Goal: Task Accomplishment & Management: Manage account settings

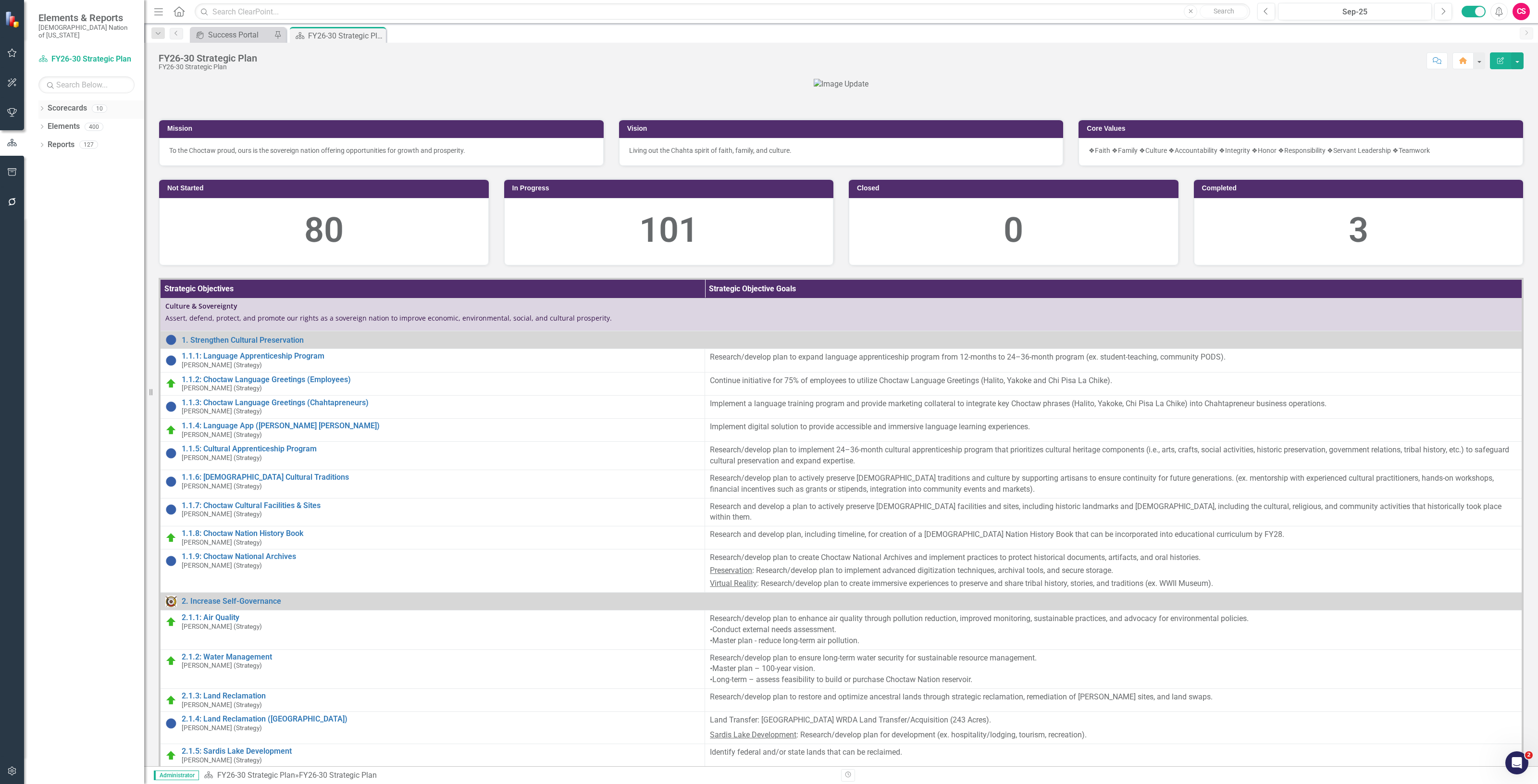
click at [58, 103] on link "Scorecards" at bounding box center [67, 108] width 40 height 11
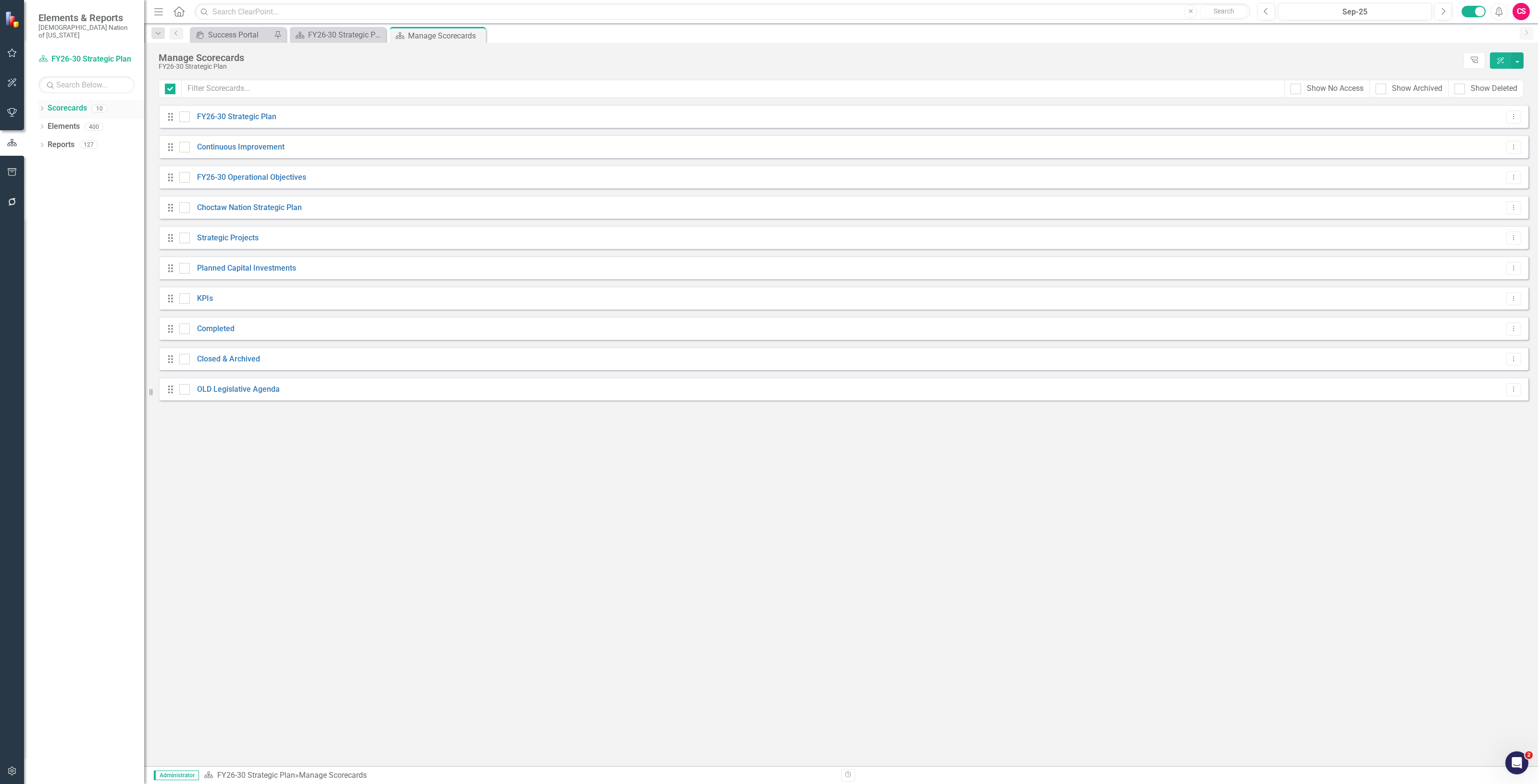
checkbox input "false"
click at [236, 146] on link "Continuous Improvement" at bounding box center [237, 147] width 95 height 11
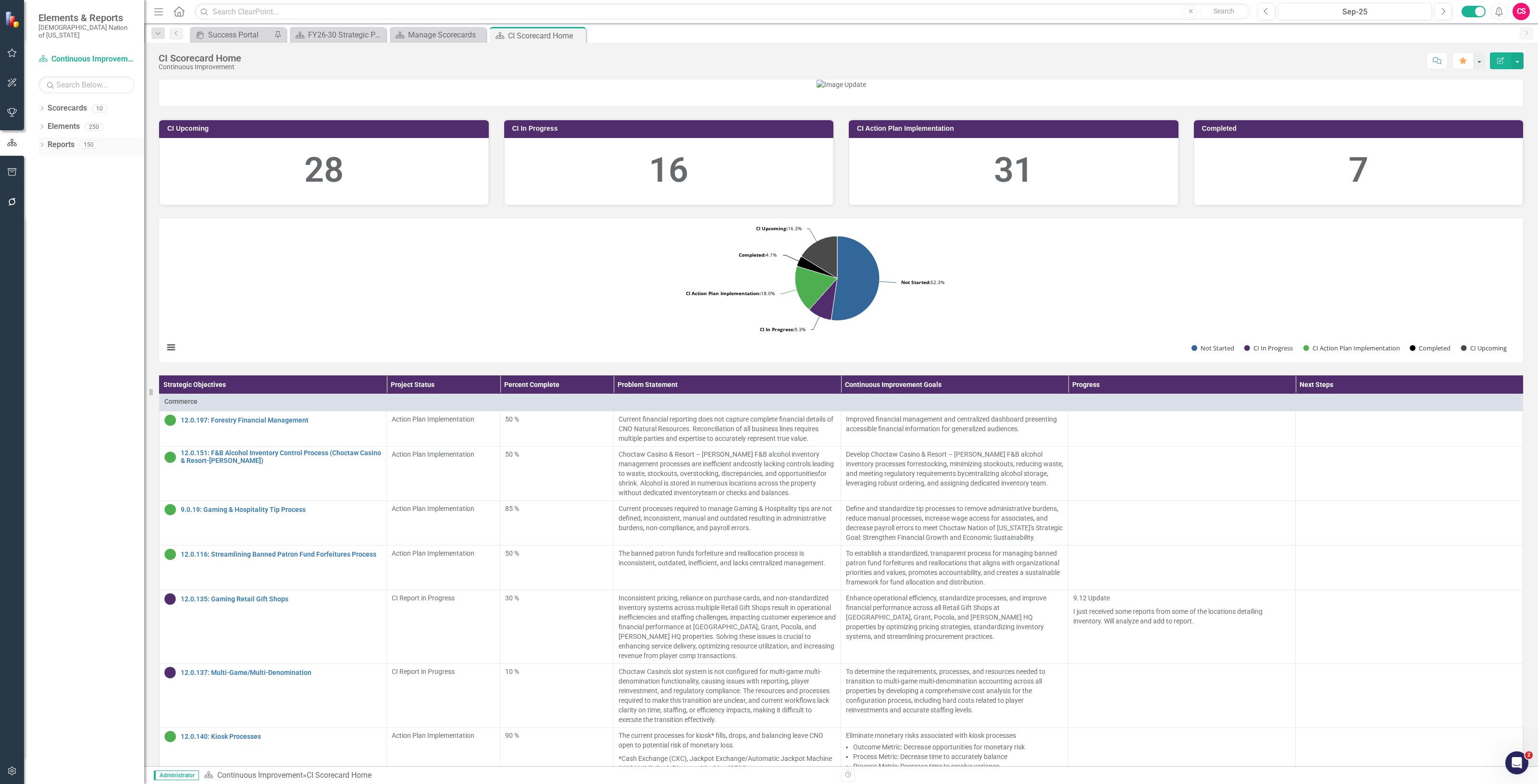
click at [67, 142] on link "Reports" at bounding box center [61, 145] width 27 height 11
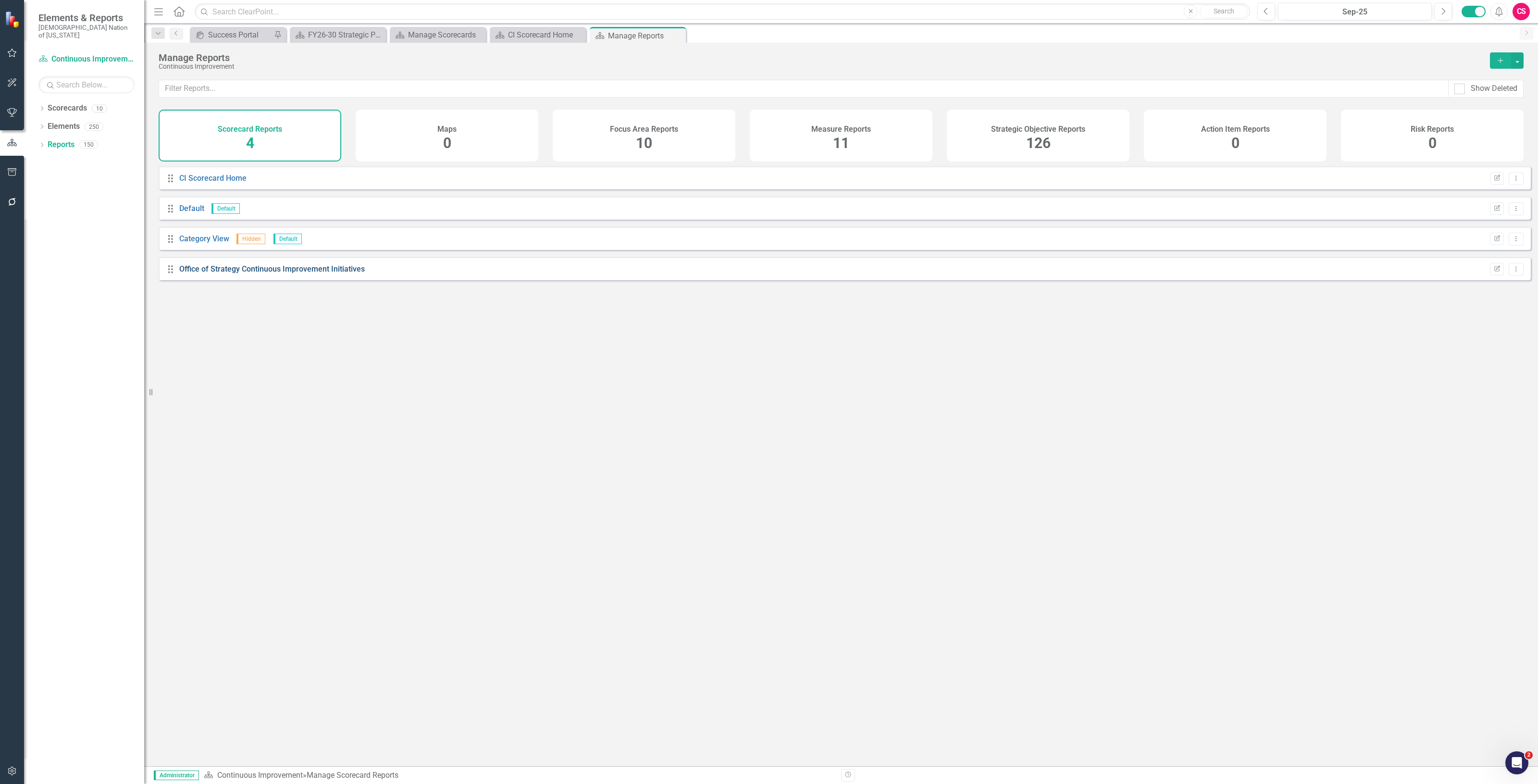
click at [256, 273] on link "Office of Strategy Continuous Improvement Initiatives" at bounding box center [272, 268] width 185 height 9
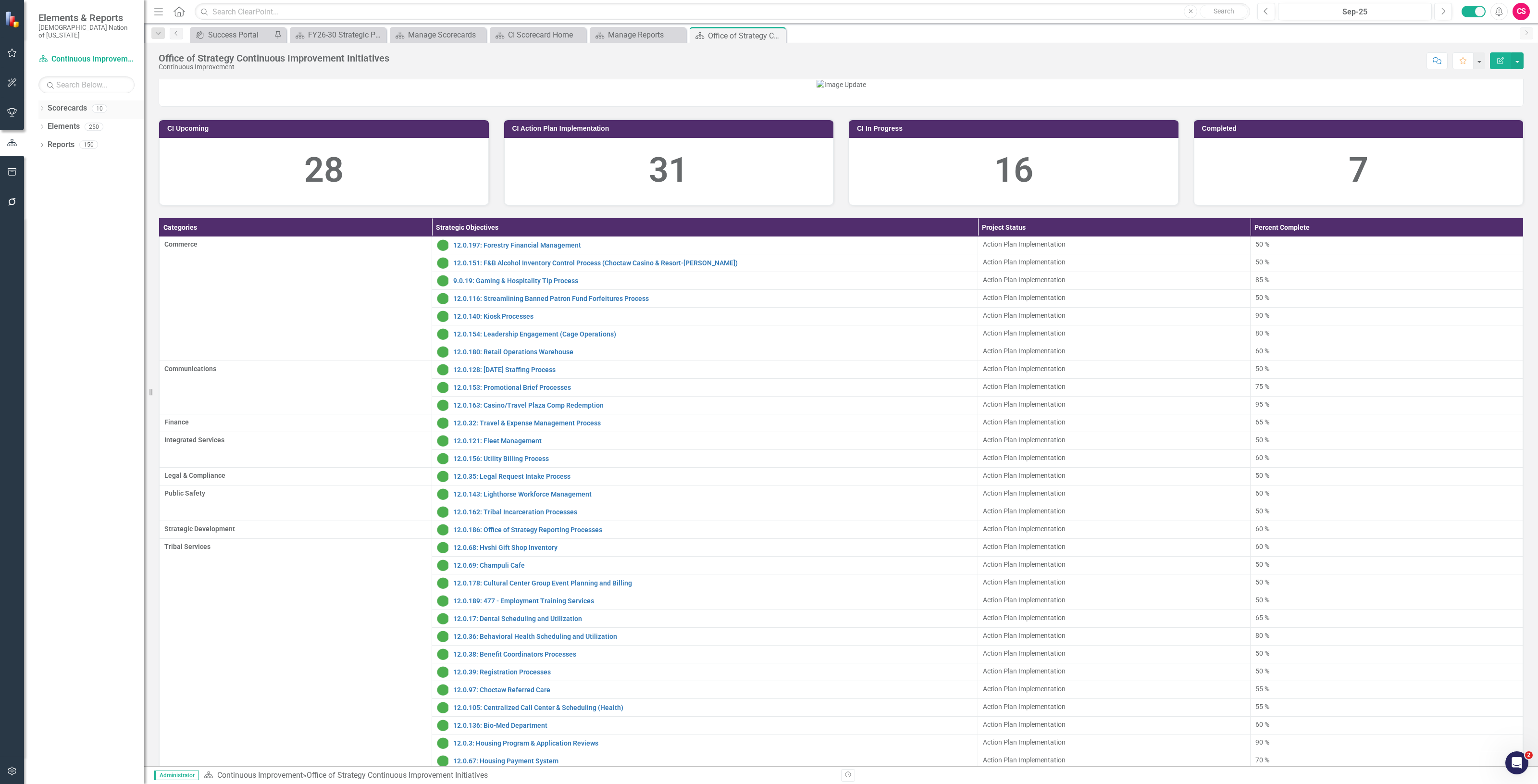
click at [67, 103] on link "Scorecards" at bounding box center [67, 108] width 40 height 11
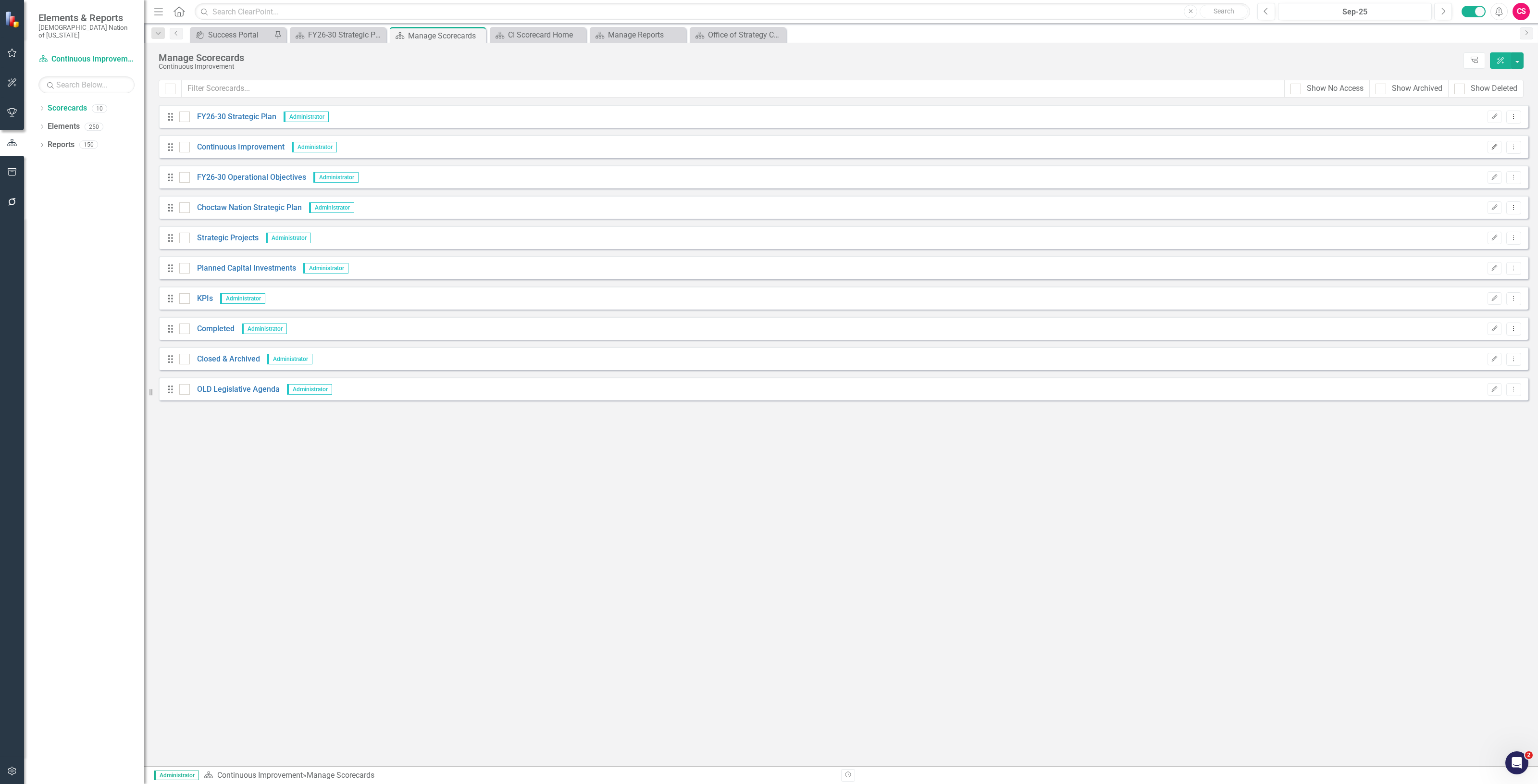
click at [769, 146] on icon "Edit" at bounding box center [1494, 147] width 7 height 6
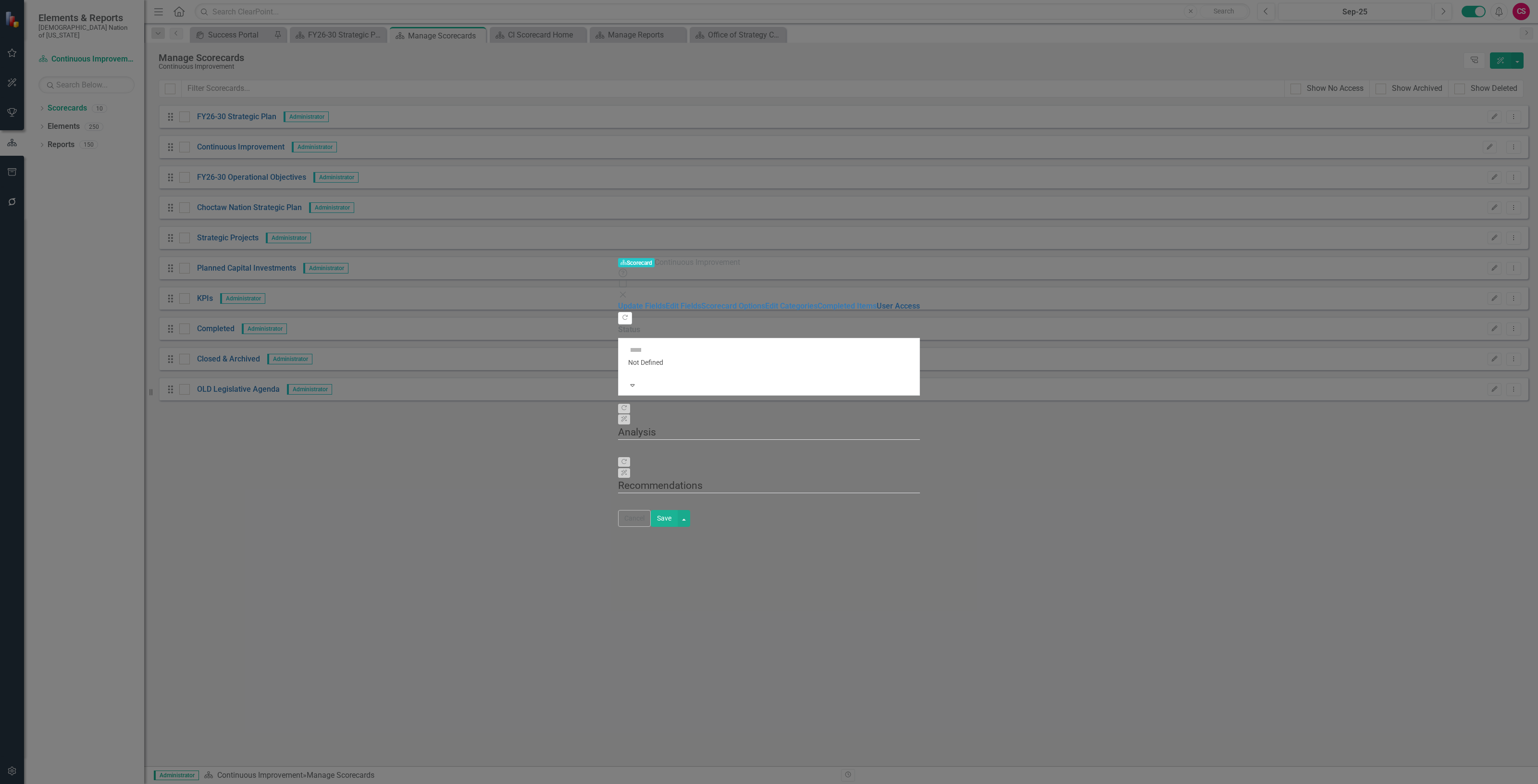
click at [769, 301] on link "User Access" at bounding box center [898, 306] width 43 height 9
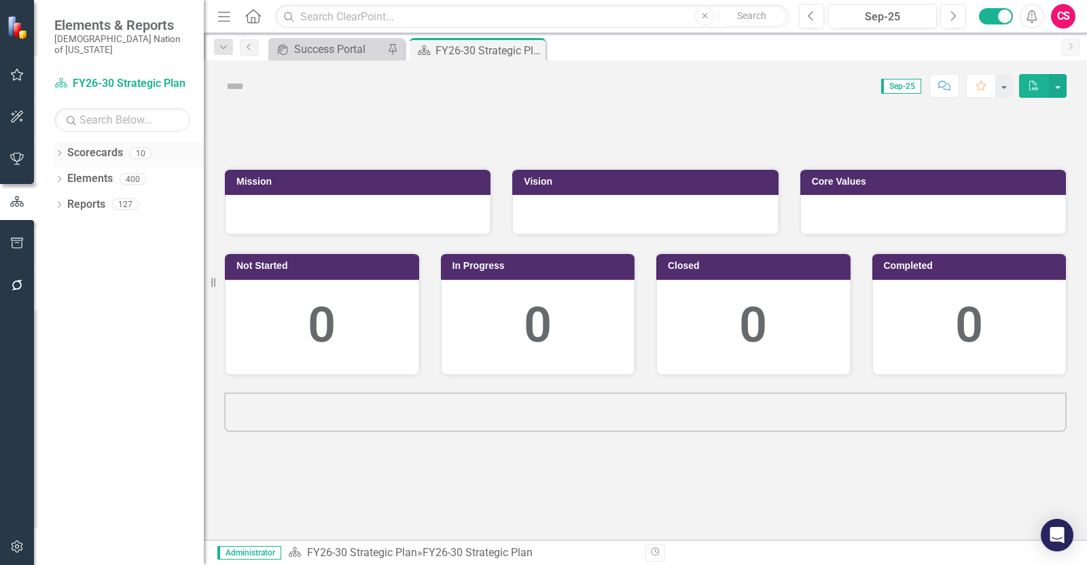
click at [88, 145] on link "Scorecards" at bounding box center [95, 153] width 56 height 16
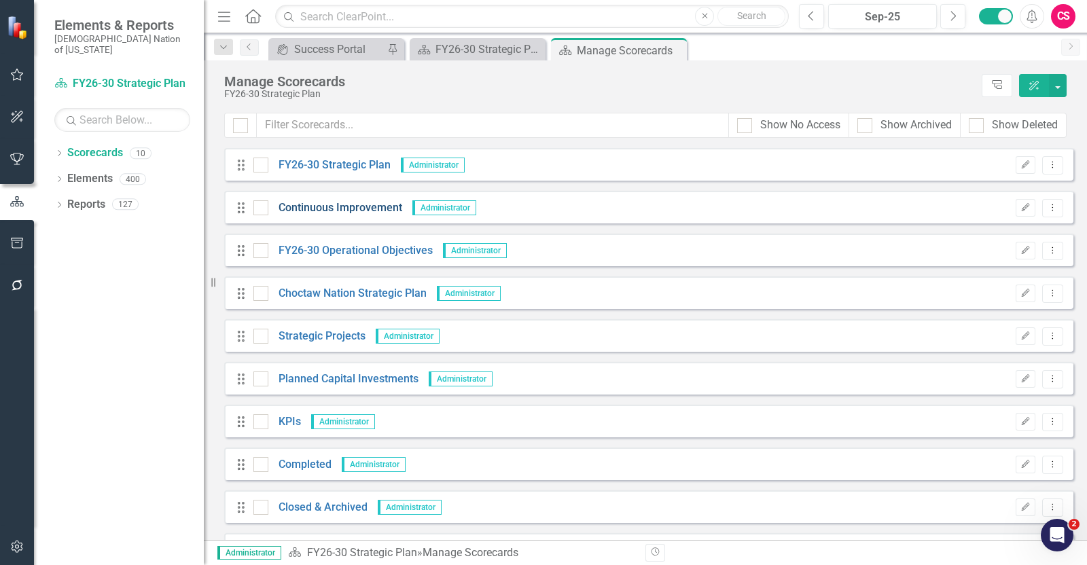
click at [362, 206] on link "Continuous Improvement" at bounding box center [335, 208] width 134 height 16
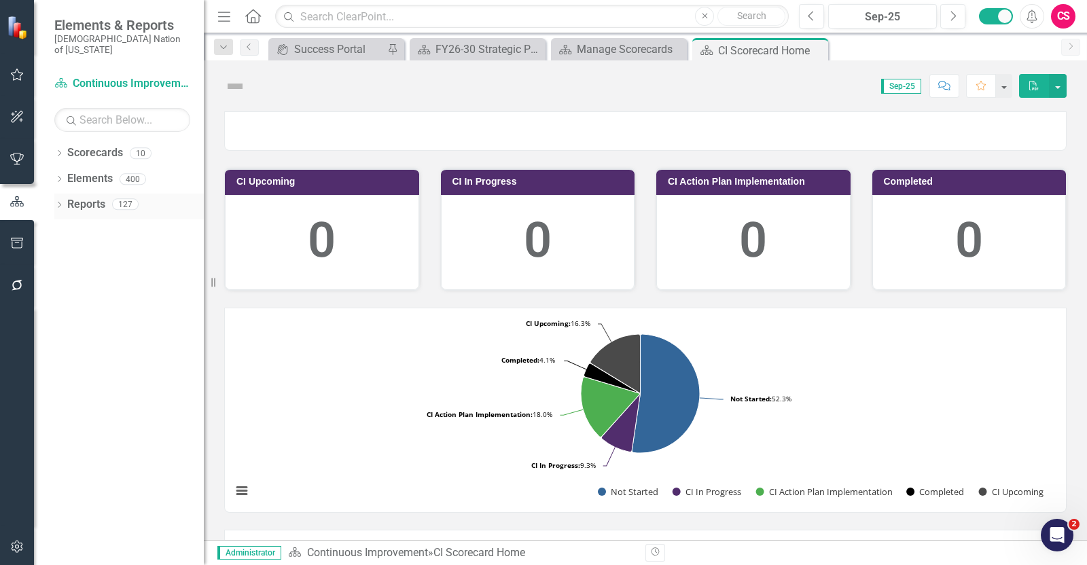
click at [82, 198] on link "Reports" at bounding box center [86, 205] width 38 height 16
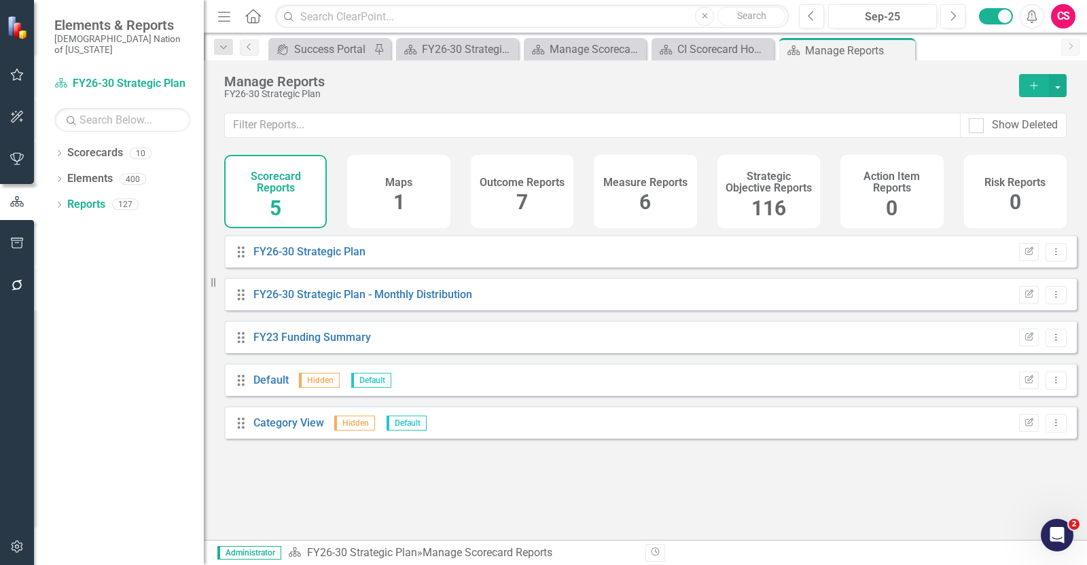
click at [104, 130] on div "Scorecard FY26-30 Strategic Plan Search Dropdown Scorecards 10 FY26-30 Strategi…" at bounding box center [119, 319] width 170 height 492
click at [97, 145] on link "Scorecards" at bounding box center [95, 153] width 56 height 16
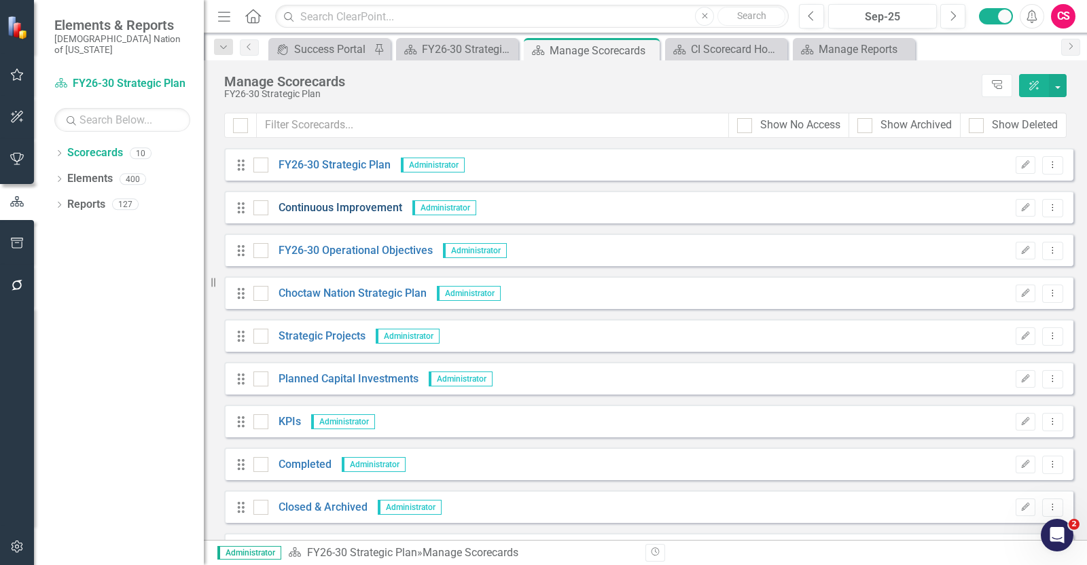
click at [363, 205] on link "Continuous Improvement" at bounding box center [335, 208] width 134 height 16
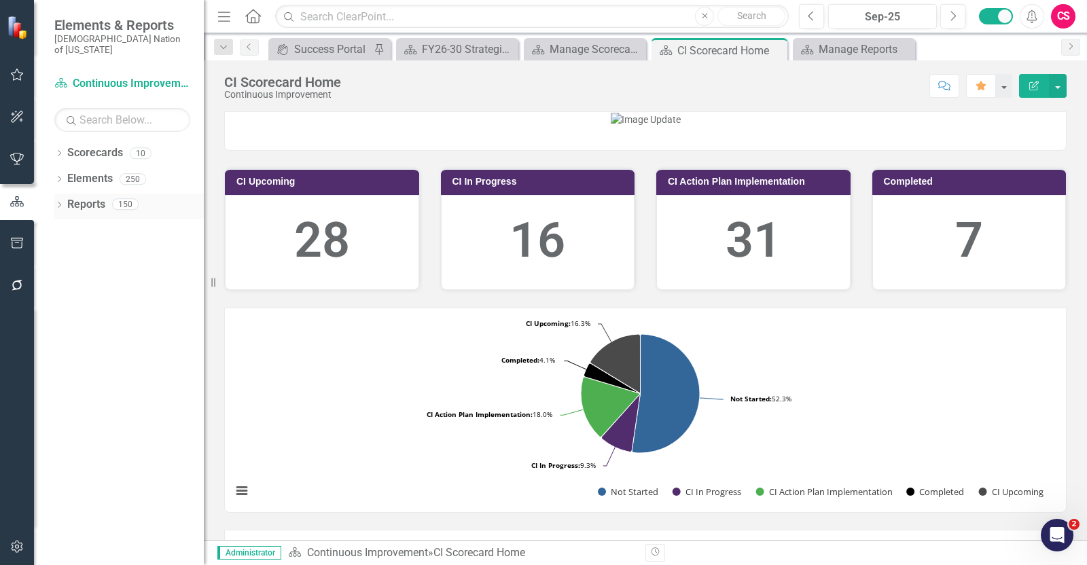
click at [81, 197] on link "Reports" at bounding box center [86, 205] width 38 height 16
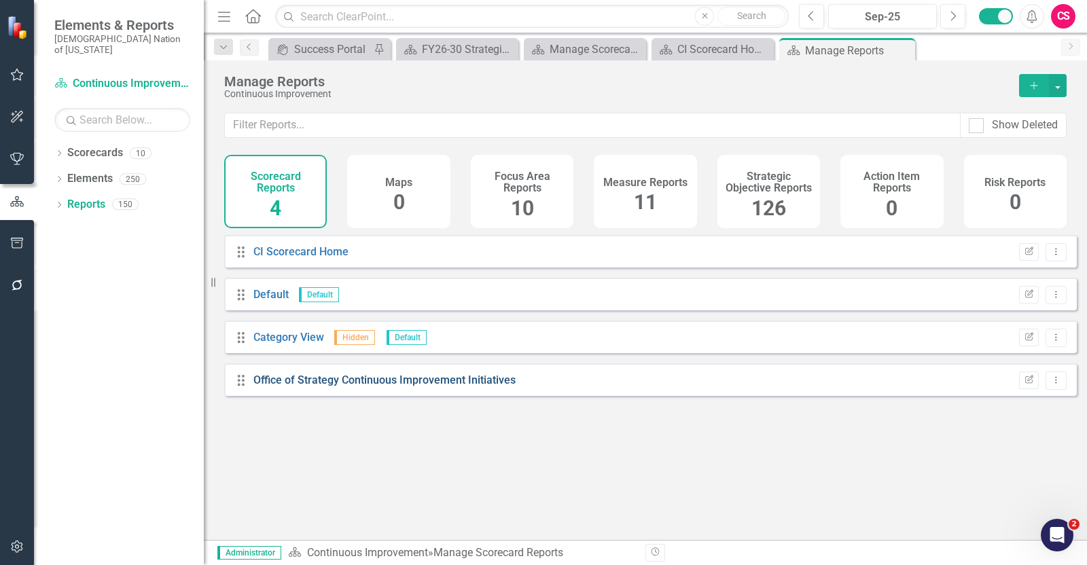
click at [338, 386] on link "Office of Strategy Continuous Improvement Initiatives" at bounding box center [384, 379] width 262 height 13
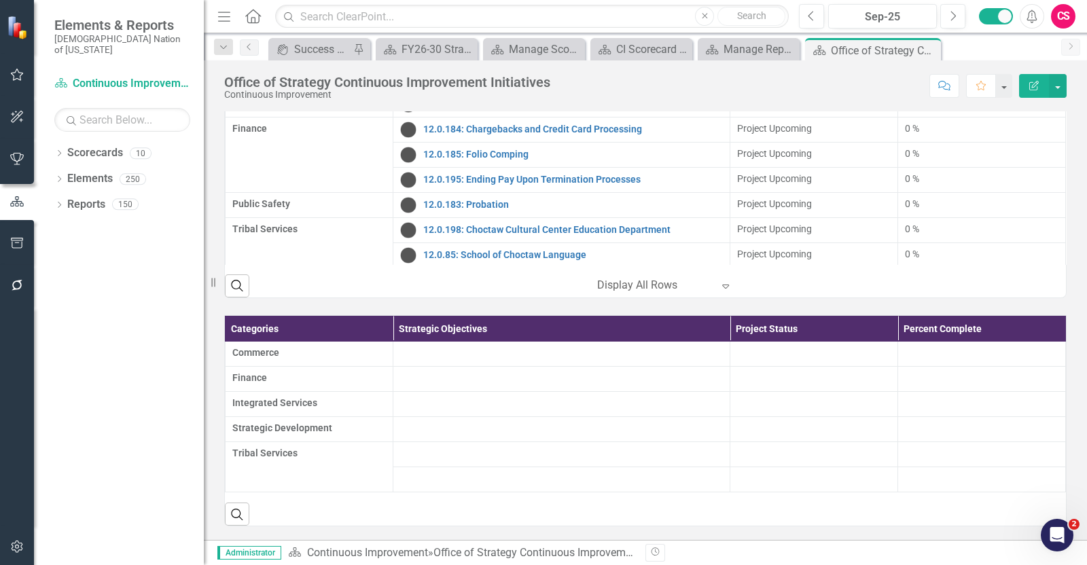
scroll to position [1743, 0]
click at [469, 348] on td at bounding box center [561, 353] width 336 height 25
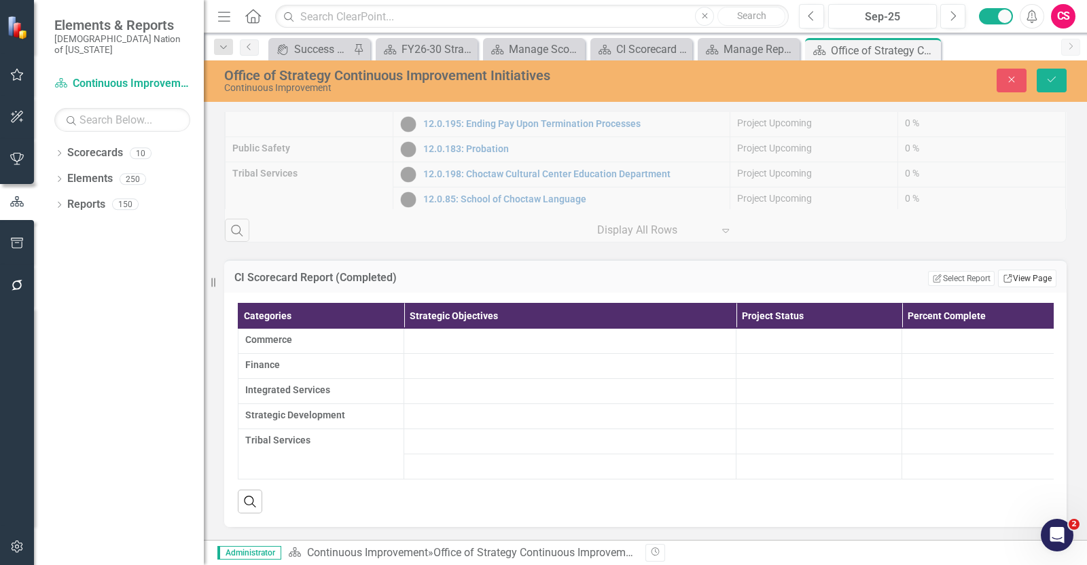
click at [1032, 287] on link "Link View Page" at bounding box center [1027, 279] width 58 height 18
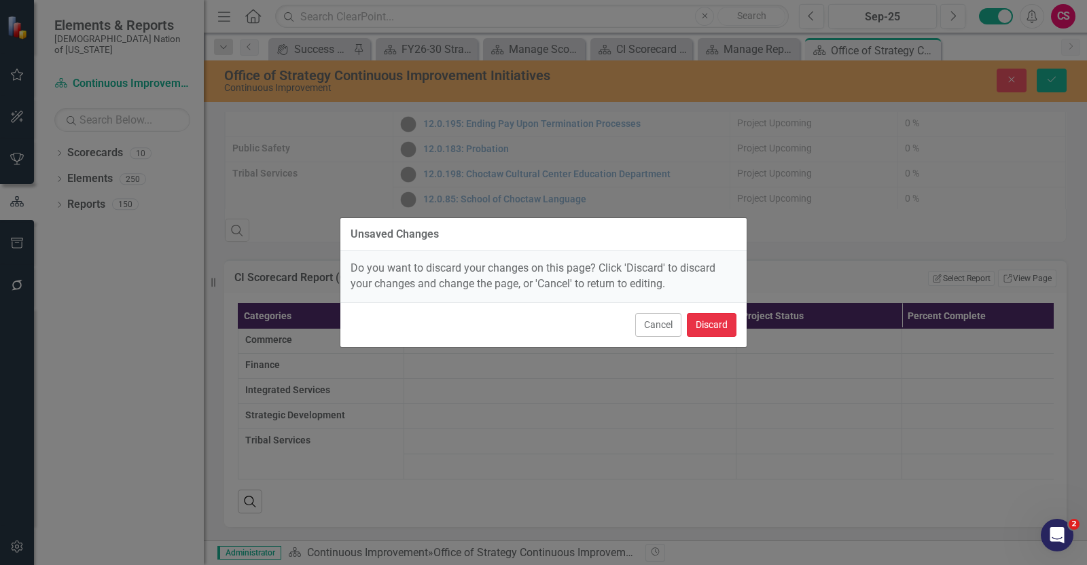
click at [717, 333] on button "Discard" at bounding box center [712, 325] width 50 height 24
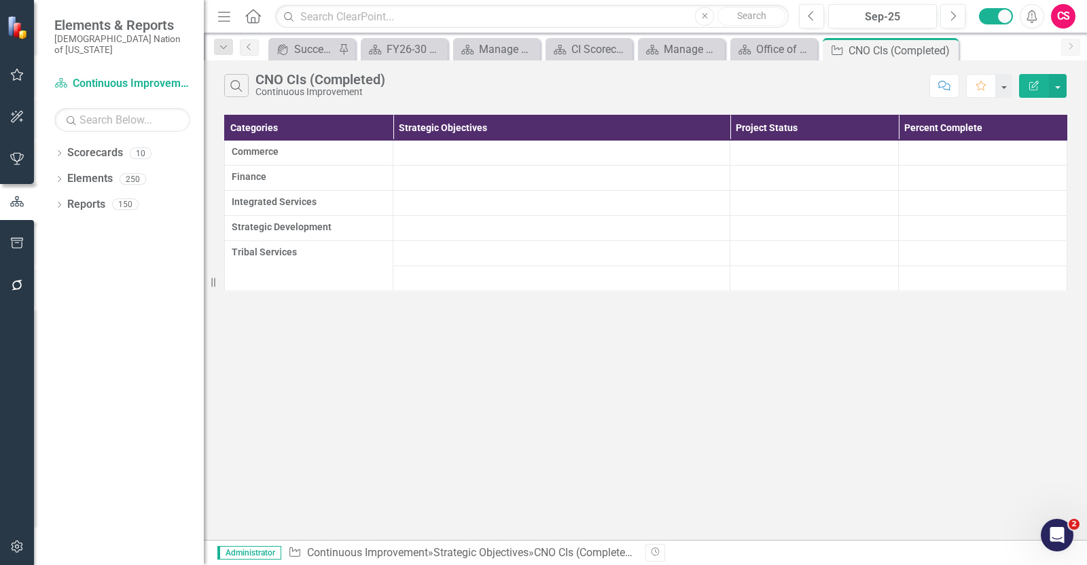
click at [1032, 83] on icon "Edit Report" at bounding box center [1033, 86] width 12 height 10
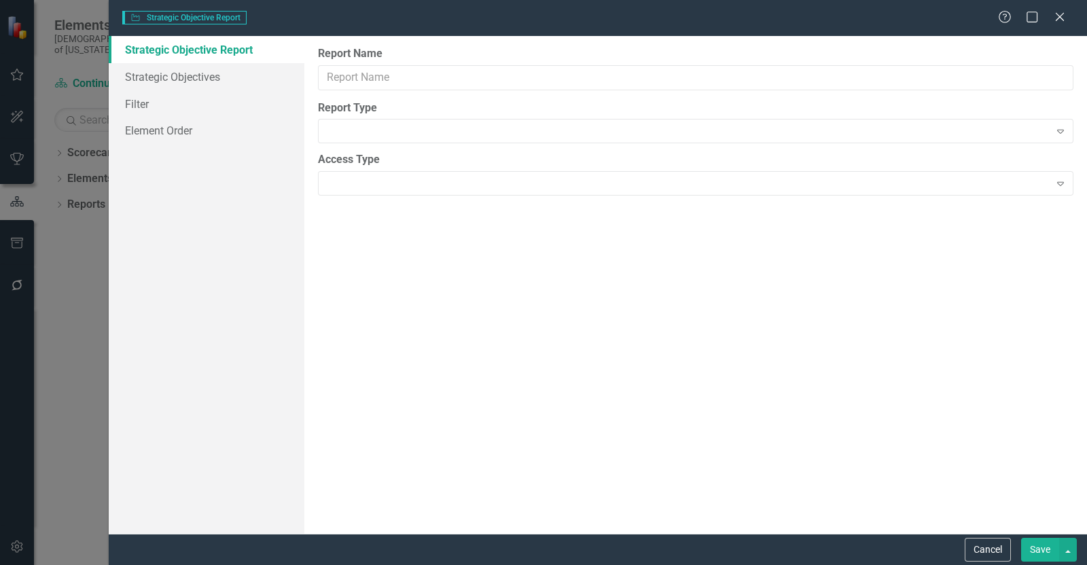
type input "CNO CIs (Completed)"
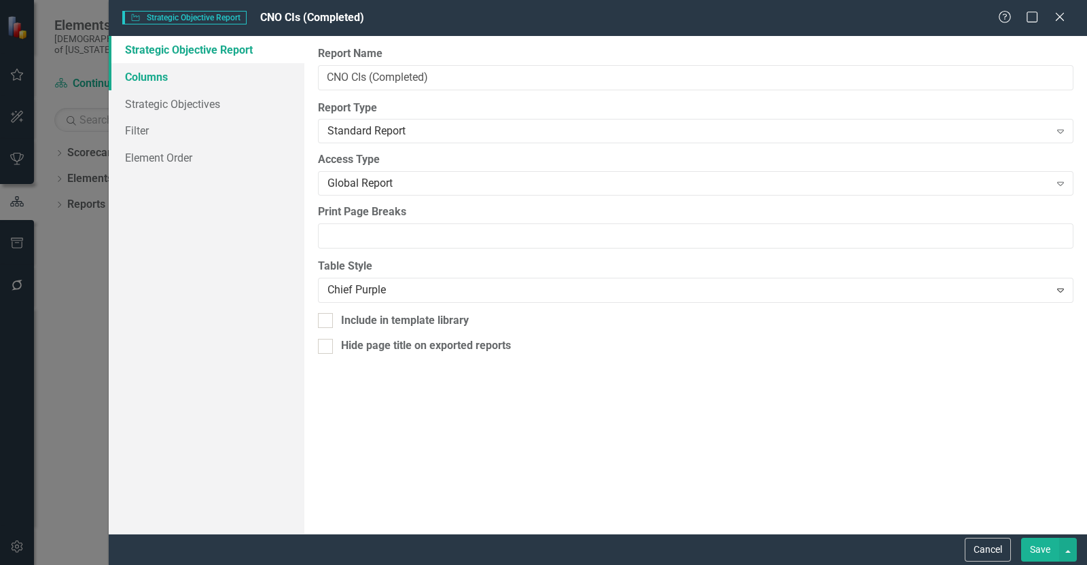
click at [248, 74] on link "Columns" at bounding box center [207, 76] width 196 height 27
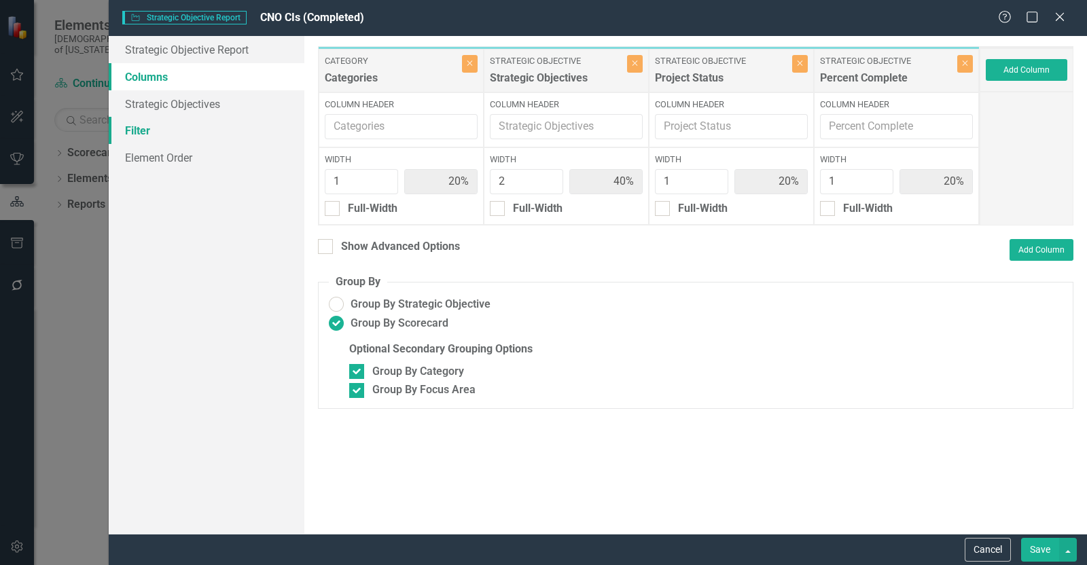
click at [198, 120] on link "Filter" at bounding box center [207, 130] width 196 height 27
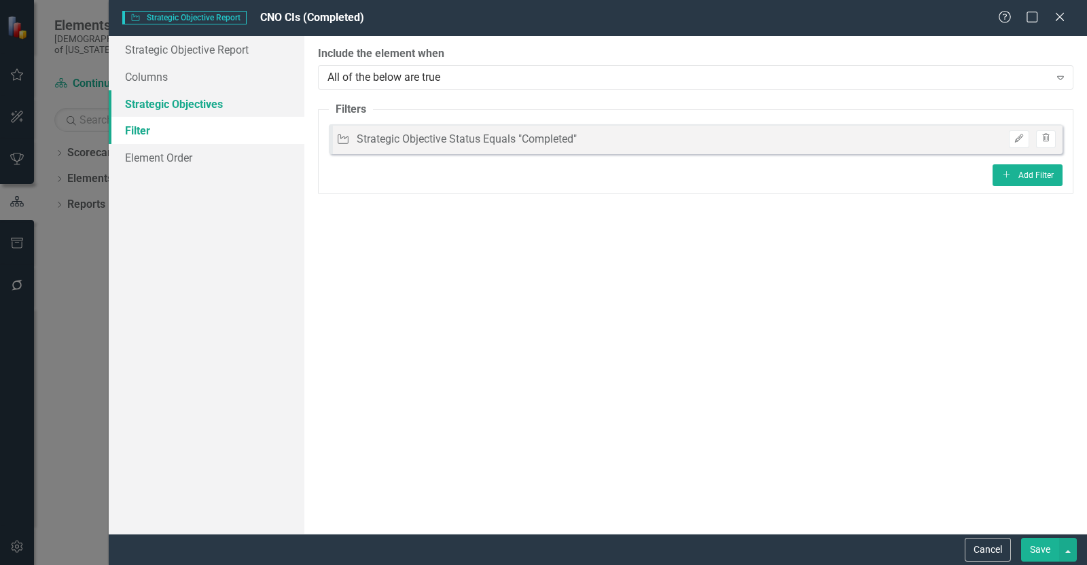
click at [191, 99] on link "Strategic Objectives" at bounding box center [207, 103] width 196 height 27
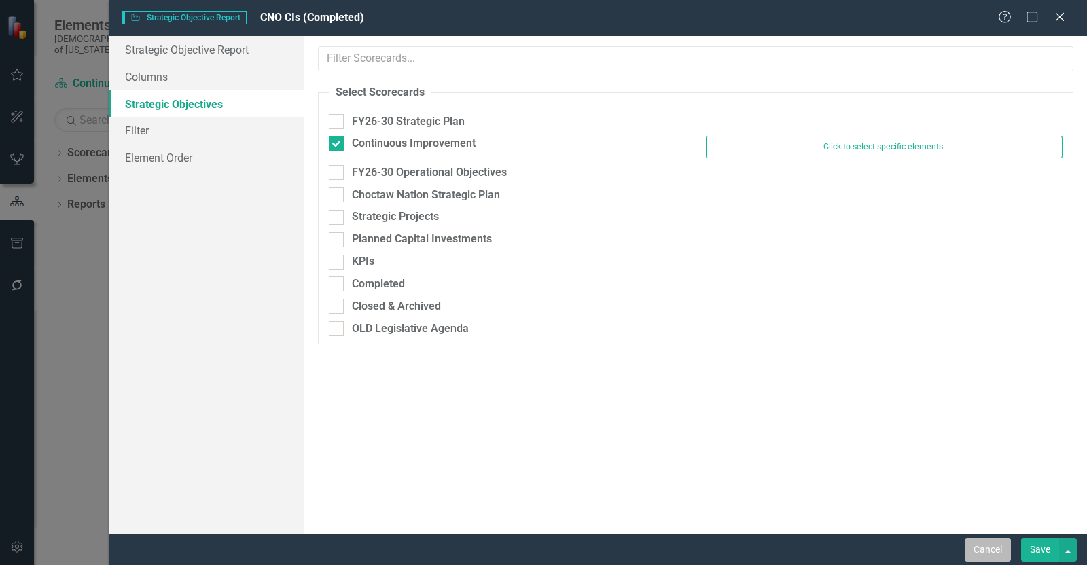
click at [995, 560] on button "Cancel" at bounding box center [987, 550] width 46 height 24
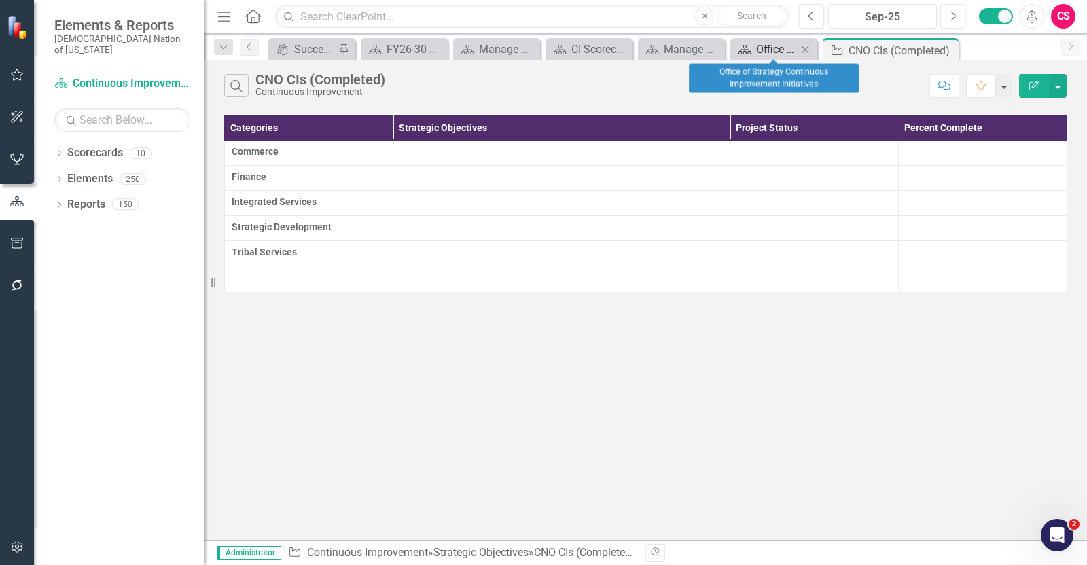
click at [770, 52] on div "Office of Strategy Continuous Improvement Initiatives" at bounding box center [776, 49] width 41 height 17
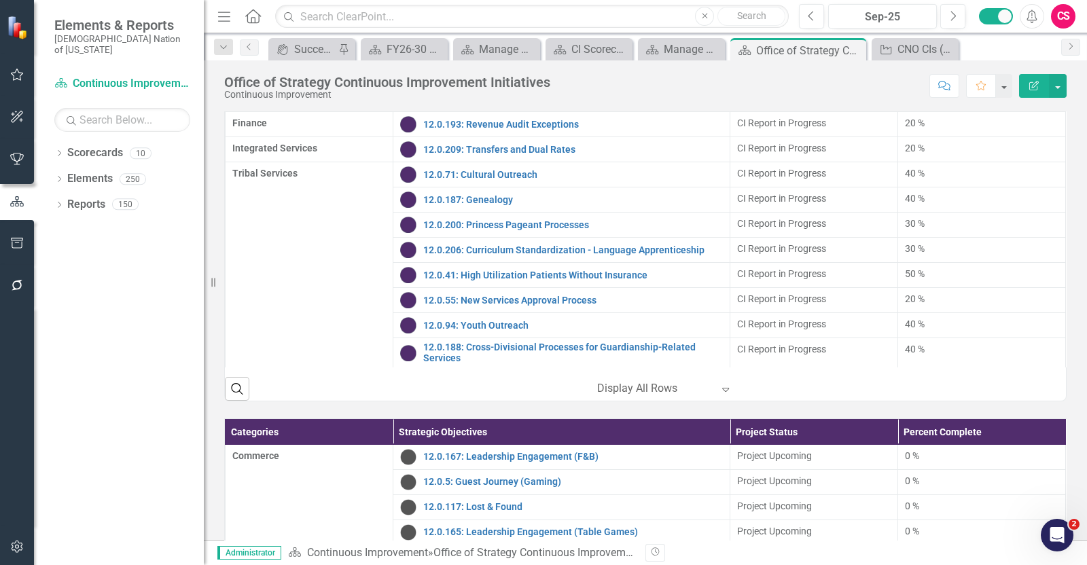
scroll to position [717, 0]
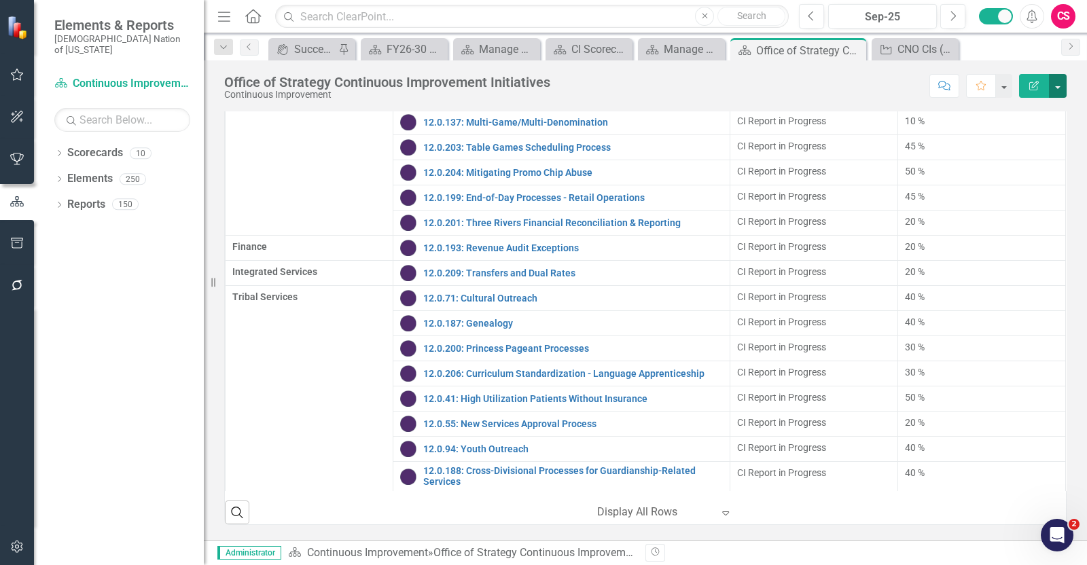
click at [1057, 86] on button "button" at bounding box center [1057, 86] width 18 height 24
click at [716, 79] on div "Score: N/A Sep-25 Completed Comment Favorite Edit Report" at bounding box center [811, 85] width 509 height 23
